Goal: Navigation & Orientation: Go to known website

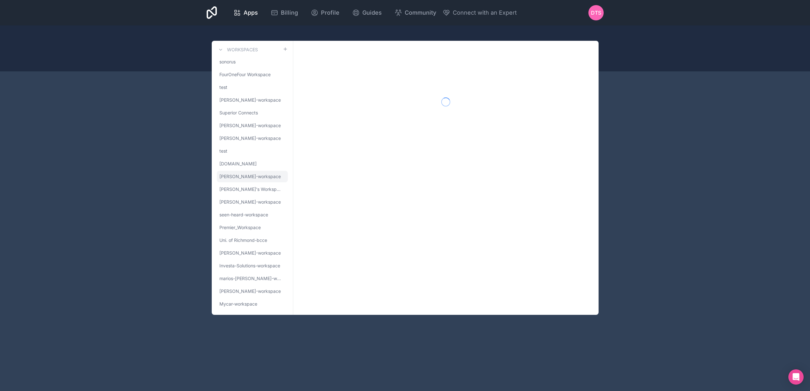
click at [238, 174] on span "[PERSON_NAME]-workspace" at bounding box center [249, 176] width 61 height 6
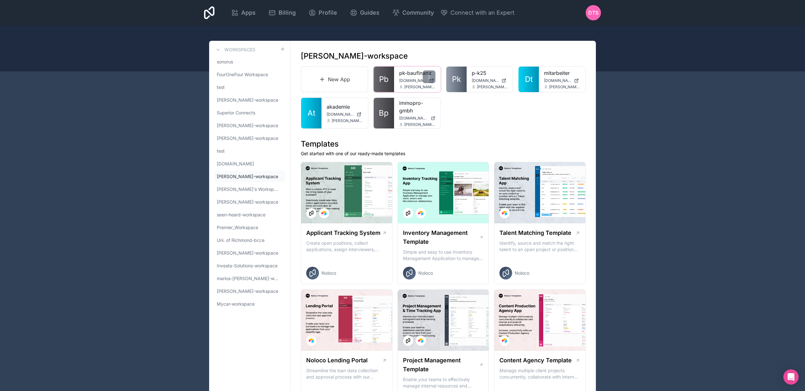
click at [390, 83] on link "Pb" at bounding box center [384, 79] width 20 height 25
